Goal: Check status: Check status

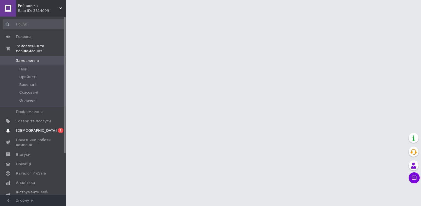
click at [33, 128] on span "[DEMOGRAPHIC_DATA]" at bounding box center [36, 130] width 41 height 5
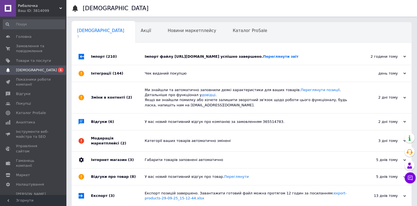
click at [377, 65] on div "2 години тому 12.10.2025" at bounding box center [381, 56] width 61 height 17
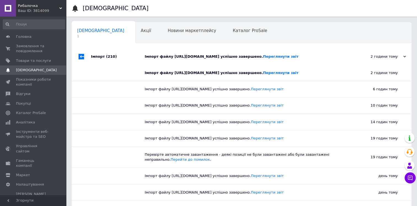
click at [377, 65] on div "2 години тому 12.10.2025" at bounding box center [381, 56] width 61 height 17
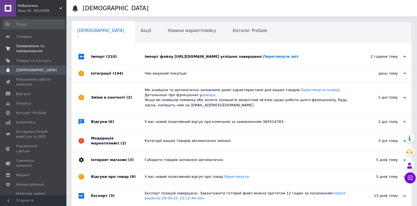
click at [31, 49] on span "Замовлення та повідомлення" at bounding box center [33, 49] width 35 height 10
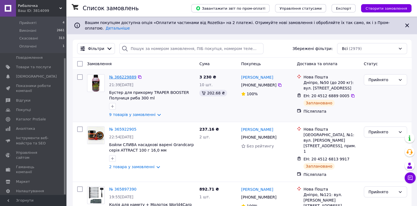
click at [120, 75] on link "№ 366229889" at bounding box center [122, 77] width 27 height 4
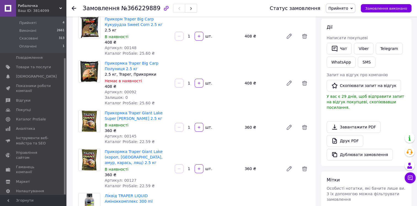
scroll to position [28, 0]
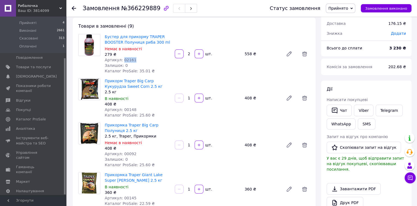
drag, startPoint x: 120, startPoint y: 60, endPoint x: 136, endPoint y: 60, distance: 15.4
click at [136, 60] on div "Артикул: 02161" at bounding box center [138, 60] width 66 height 6
copy span "02161"
click at [36, 64] on span "Товари та послуги" at bounding box center [33, 66] width 35 height 5
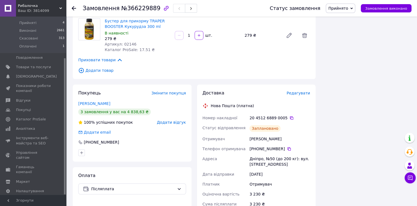
scroll to position [386, 0]
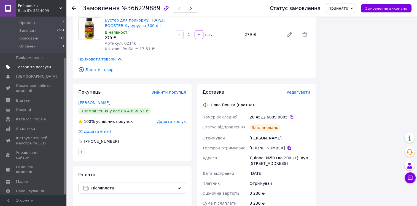
click at [35, 64] on span "Товари та послуги" at bounding box center [33, 66] width 35 height 5
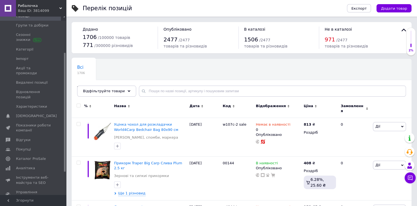
click at [98, 102] on div at bounding box center [102, 108] width 20 height 18
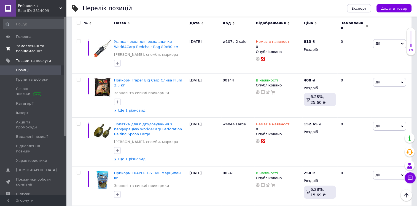
click at [33, 53] on span "Замовлення та повідомлення" at bounding box center [33, 49] width 35 height 10
